Goal: Task Accomplishment & Management: Manage account settings

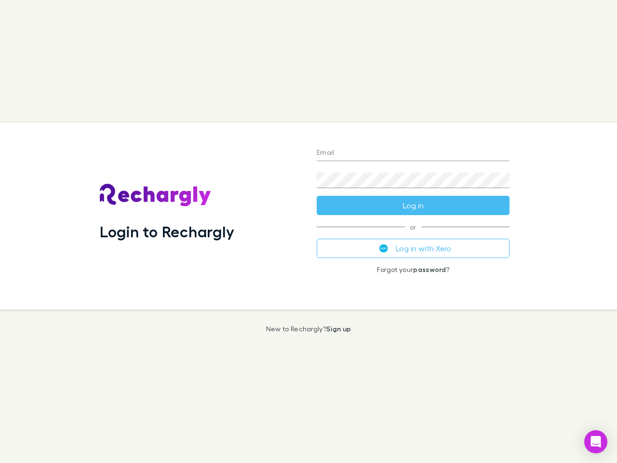
click at [308, 231] on div "Login to Rechargly" at bounding box center [200, 215] width 217 height 187
click at [413, 153] on input "Email" at bounding box center [413, 153] width 193 height 15
click at [413, 205] on button "Log in" at bounding box center [413, 205] width 193 height 19
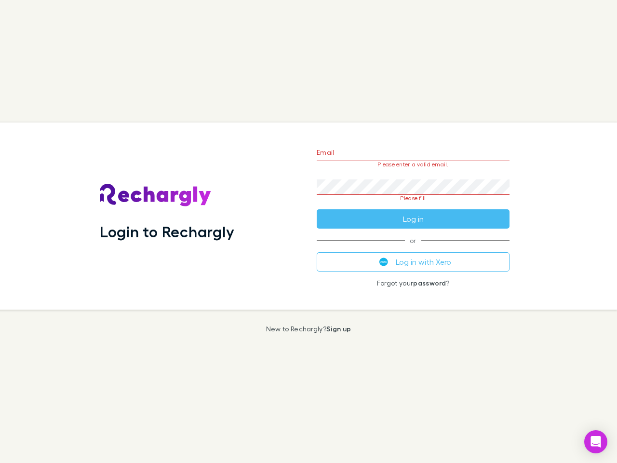
click at [413, 248] on div "Email Please enter a valid email. Password Please fill Log in or Log in with Xe…" at bounding box center [413, 215] width 208 height 187
click at [596, 442] on icon "Open Intercom Messenger" at bounding box center [596, 442] width 10 height 12
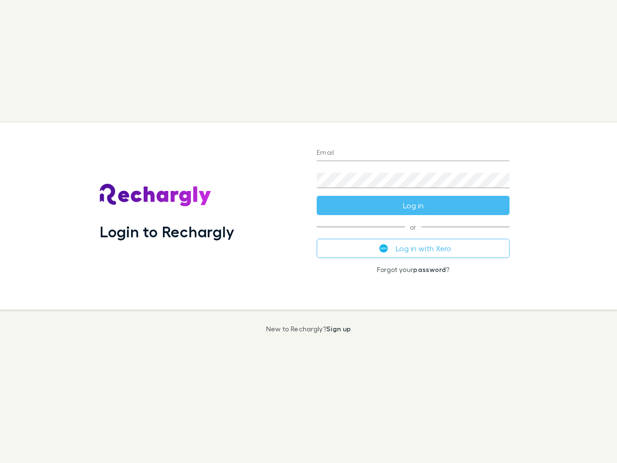
click at [308, 231] on div "Login to Rechargly" at bounding box center [200, 215] width 217 height 187
click at [413, 153] on input "Email" at bounding box center [413, 153] width 193 height 15
click at [413, 205] on button "Log in" at bounding box center [413, 205] width 193 height 19
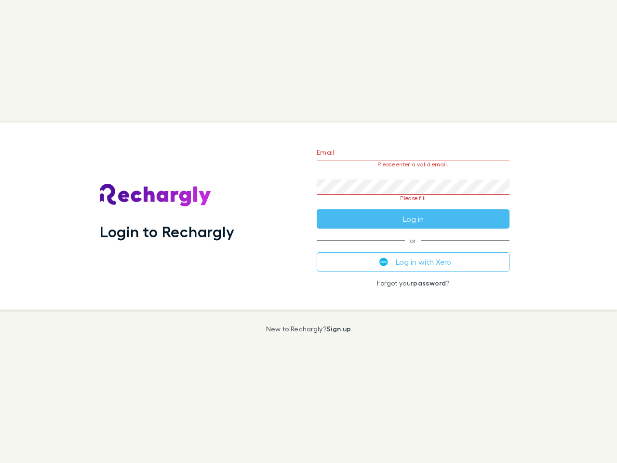
click at [413, 248] on div "Email Please enter a valid email. Password Please fill Log in or Log in with Xe…" at bounding box center [413, 215] width 208 height 187
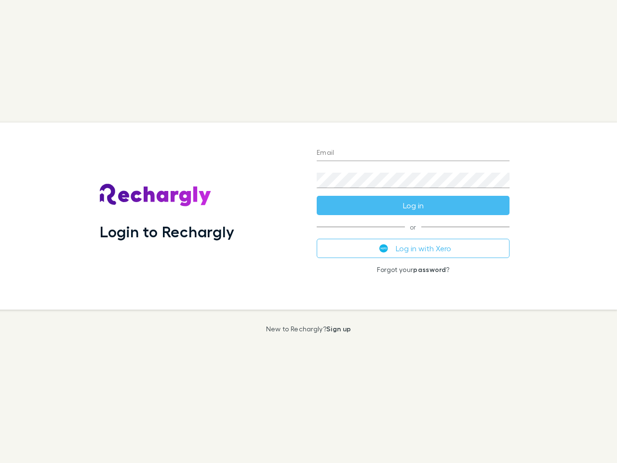
click at [308, 231] on div "Login to Rechargly" at bounding box center [200, 215] width 217 height 187
click at [413, 153] on input "Email" at bounding box center [413, 153] width 193 height 15
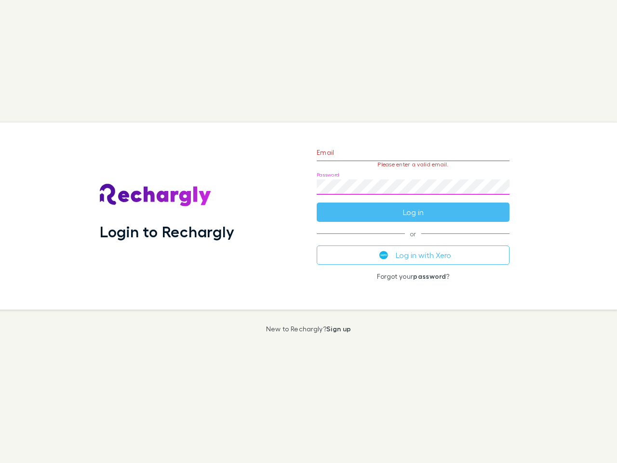
click at [413, 205] on form "Email Please enter a valid email. Password Log in" at bounding box center [413, 180] width 193 height 84
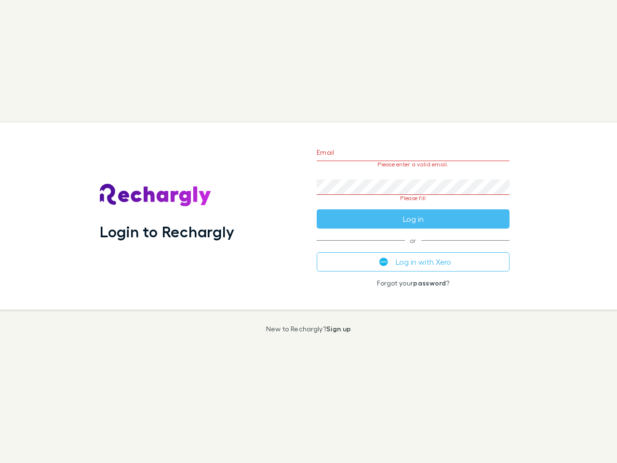
click at [413, 248] on div "Email Please enter a valid email. Password Please fill Log in or Log in with Xe…" at bounding box center [413, 215] width 208 height 187
